Goal: Task Accomplishment & Management: Use online tool/utility

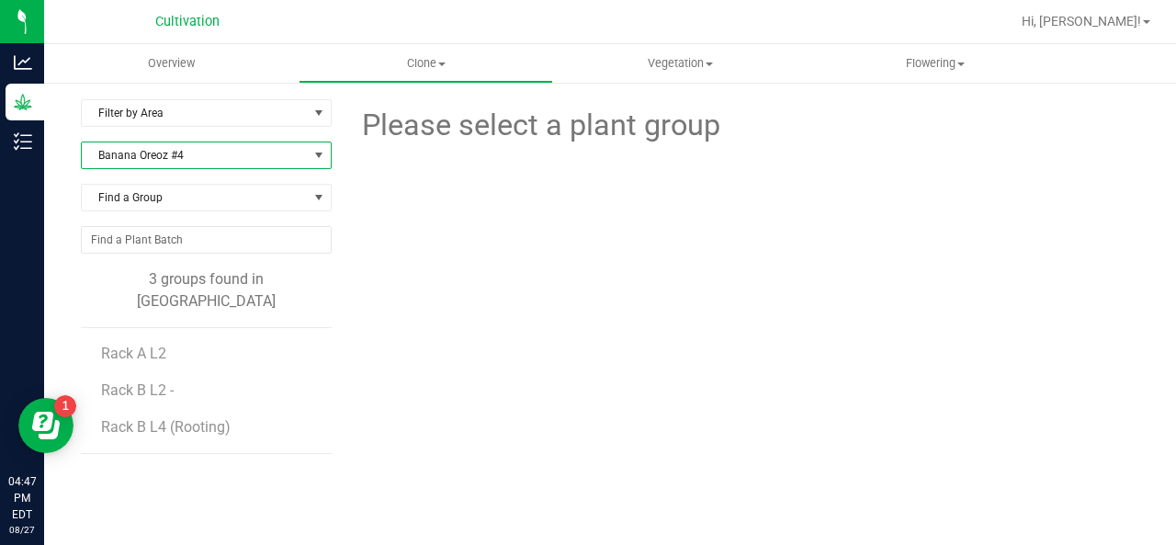
click at [221, 155] on span "Banana Oreoz #4" at bounding box center [195, 155] width 226 height 26
type input "red velvet pancak"
click at [167, 238] on li "Red Velvet Pancakes" at bounding box center [204, 230] width 245 height 26
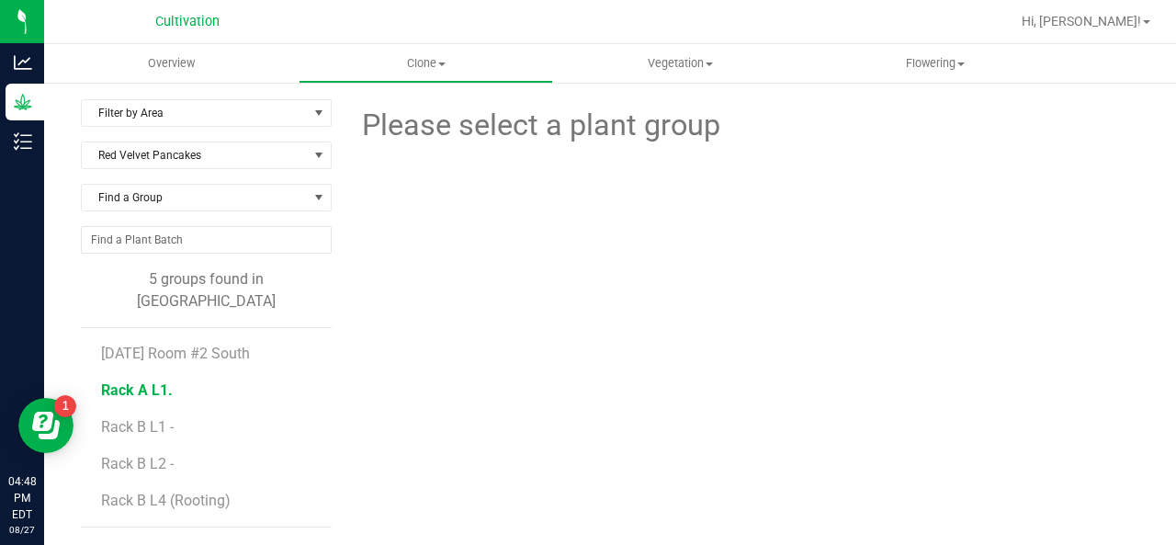
click at [140, 381] on span "Rack A L1." at bounding box center [137, 389] width 72 height 17
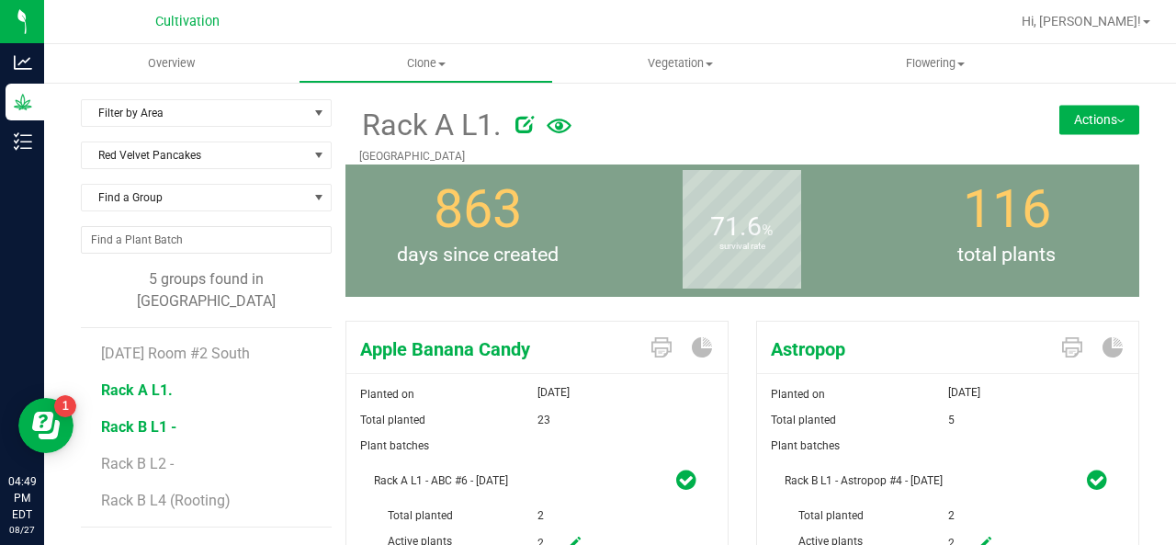
click at [142, 418] on span "Rack B L1 -" at bounding box center [138, 426] width 75 height 17
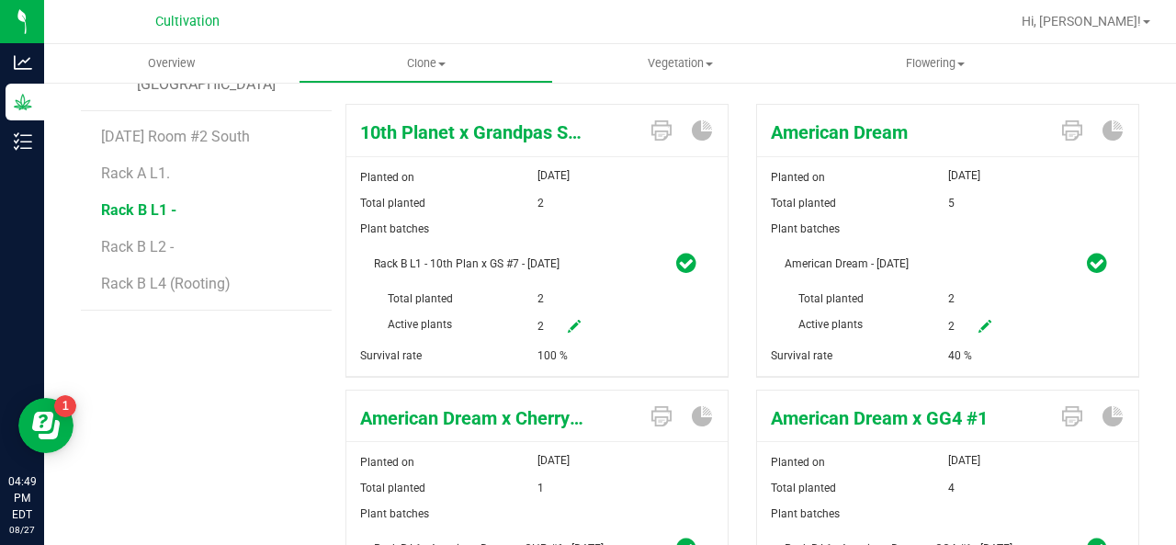
scroll to position [196, 0]
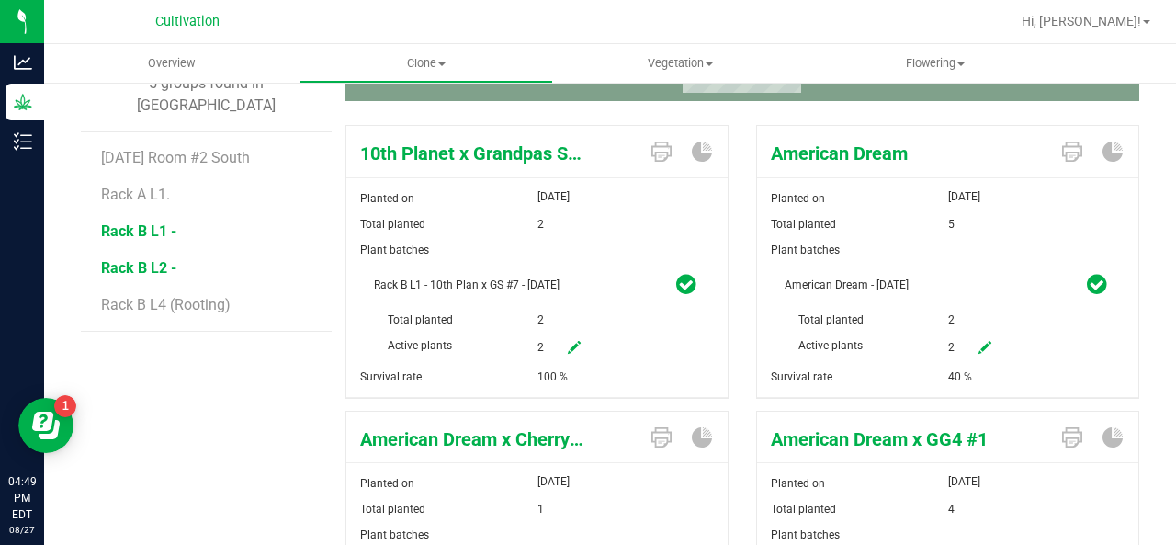
click at [159, 259] on span "Rack B L2 -" at bounding box center [138, 267] width 75 height 17
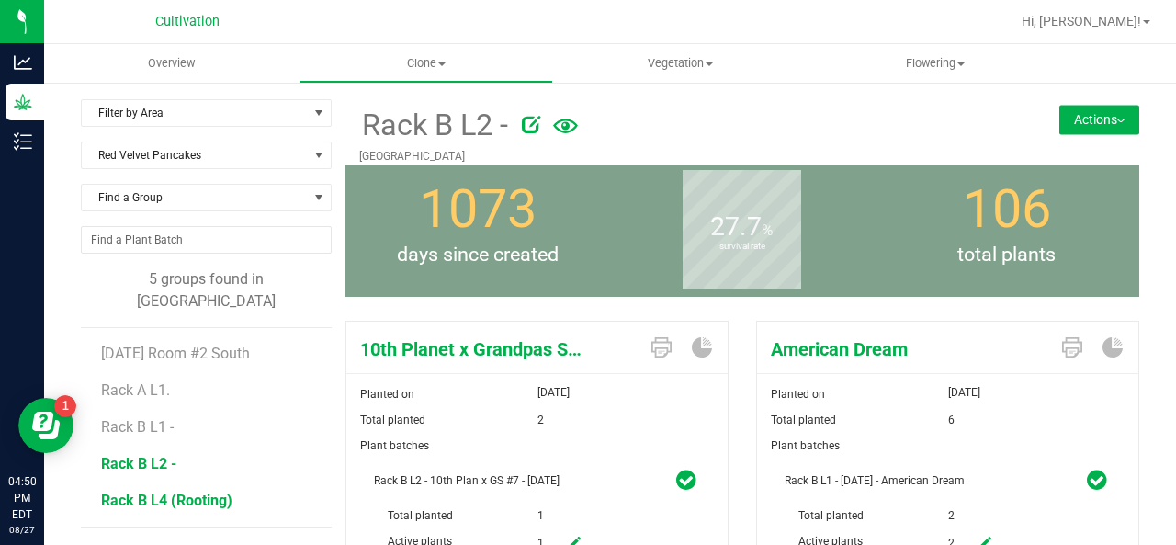
click at [153, 492] on span "Rack B L4 (Rooting)" at bounding box center [166, 500] width 131 height 17
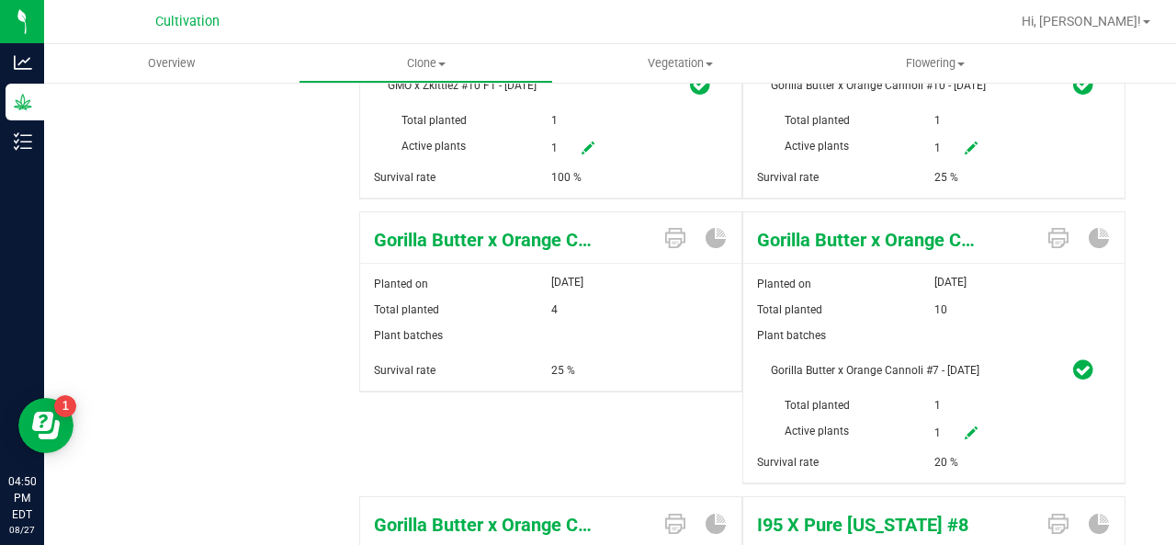
scroll to position [5277, 0]
